Goal: Information Seeking & Learning: Learn about a topic

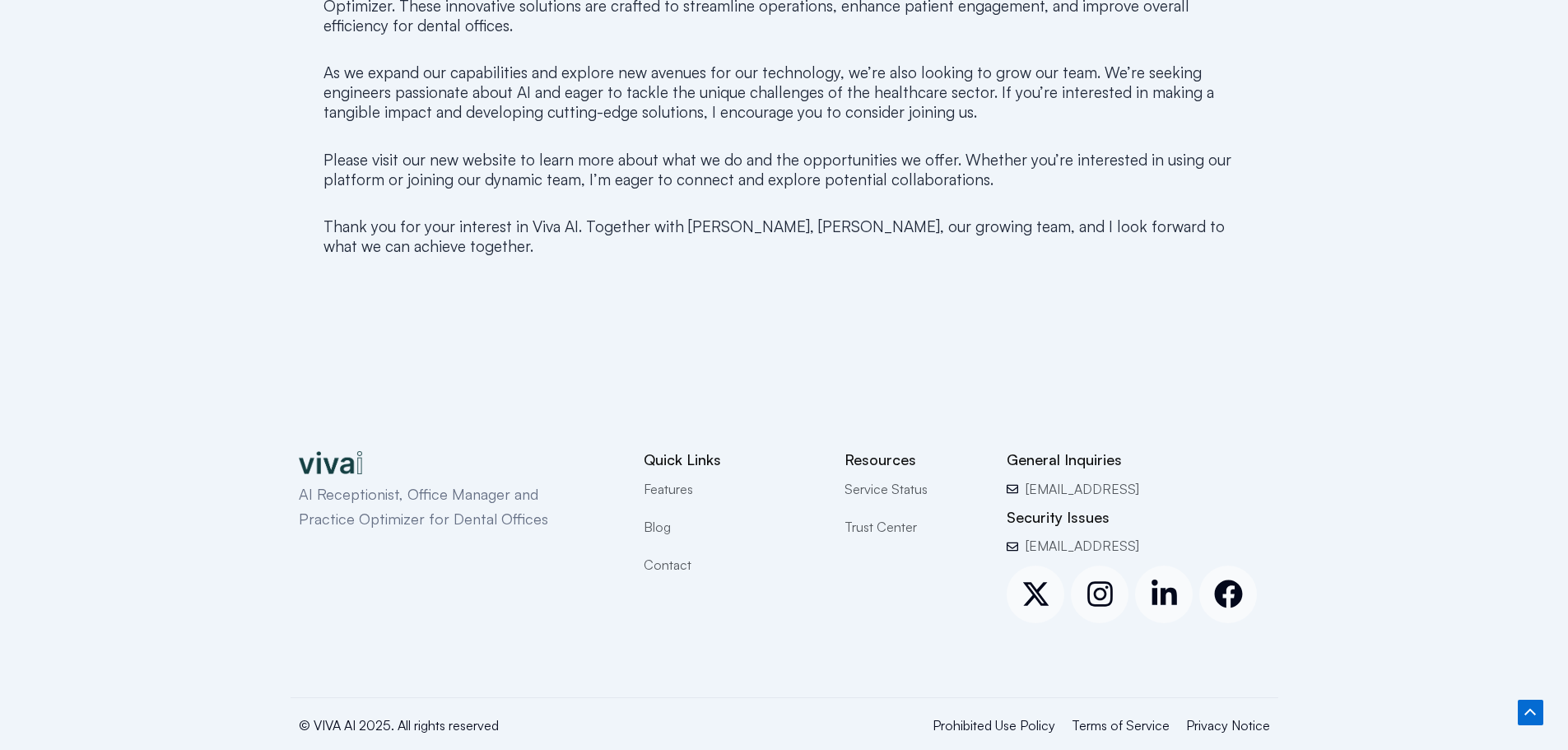
scroll to position [1174, 0]
click at [681, 476] on span "Features" at bounding box center [668, 487] width 49 height 22
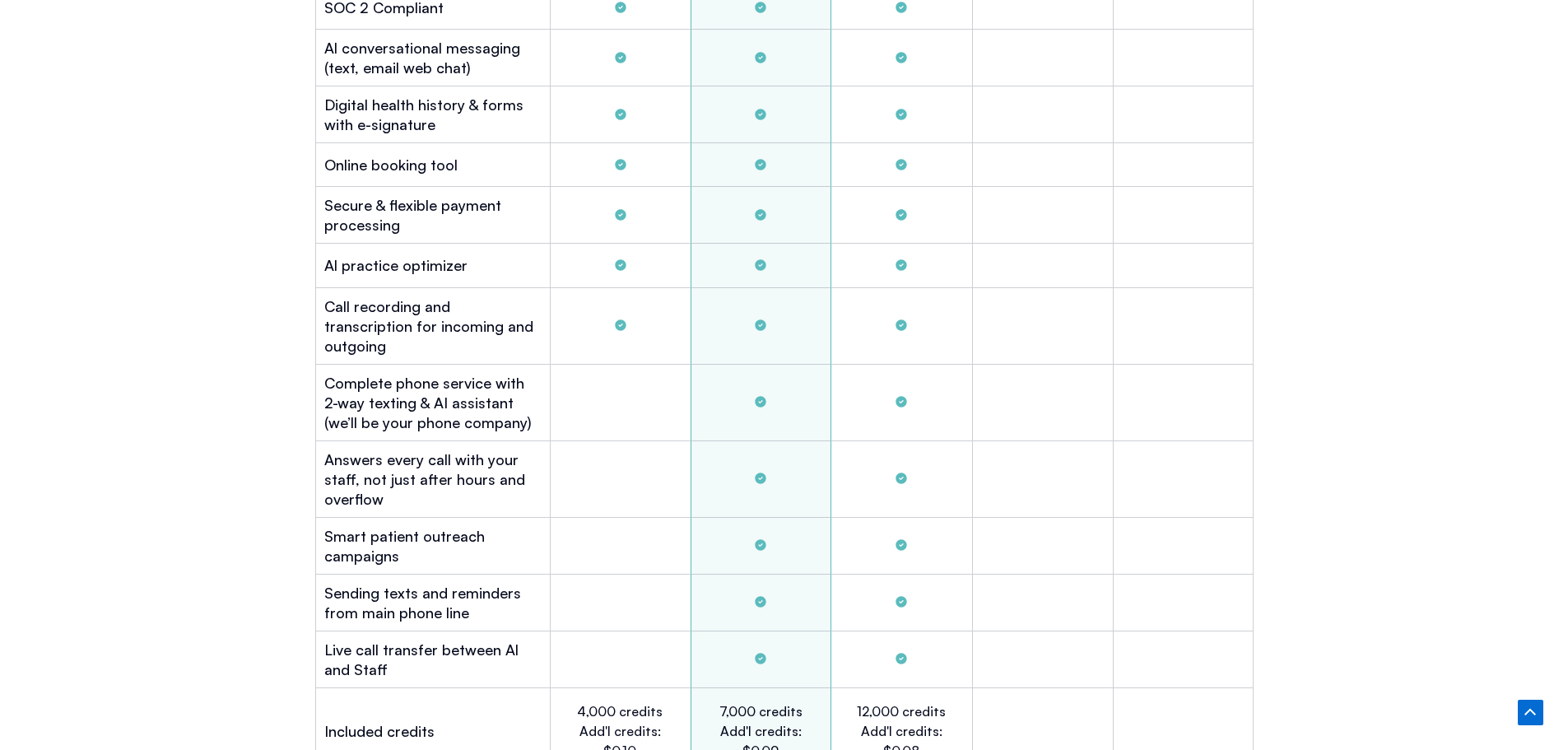
scroll to position [4916, 0]
